Goal: Information Seeking & Learning: Learn about a topic

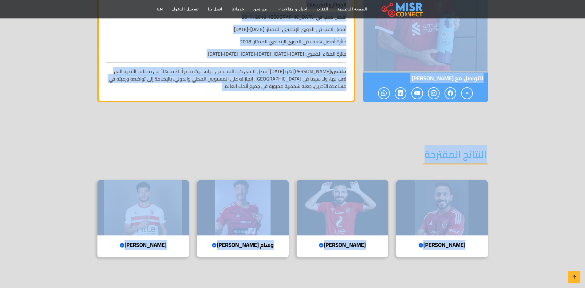
scroll to position [957, 0]
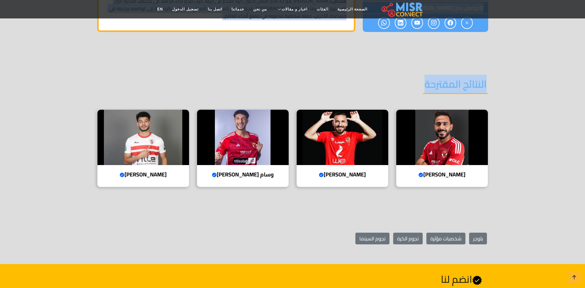
drag, startPoint x: 336, startPoint y: 52, endPoint x: 233, endPoint y: 50, distance: 102.1
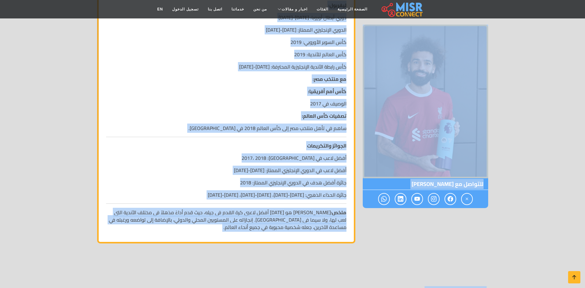
scroll to position [741, 0]
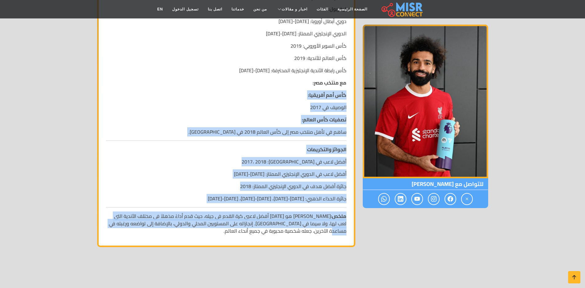
drag, startPoint x: 347, startPoint y: 204, endPoint x: 254, endPoint y: 51, distance: 178.9
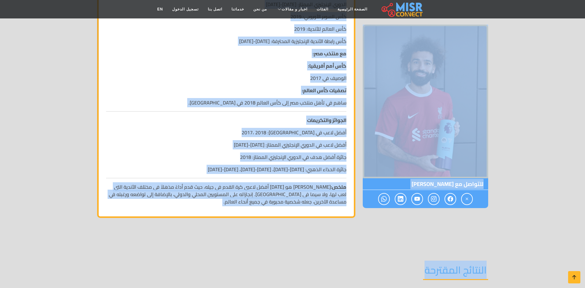
scroll to position [776, 0]
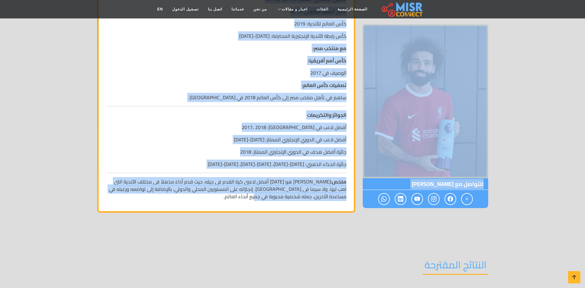
drag, startPoint x: 325, startPoint y: 46, endPoint x: 258, endPoint y: 165, distance: 136.9
copy div "lore ipsu dol sita conse adi elits do eius tempori ut labo etdo magna: aliq eni…"
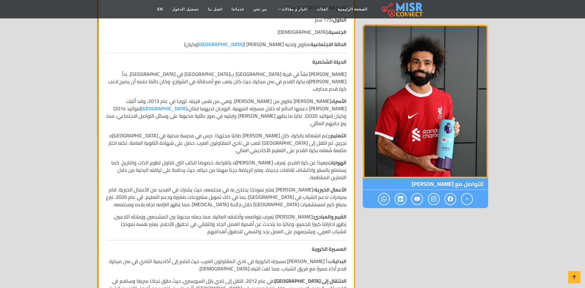
scroll to position [161, 0]
